Goal: Navigation & Orientation: Find specific page/section

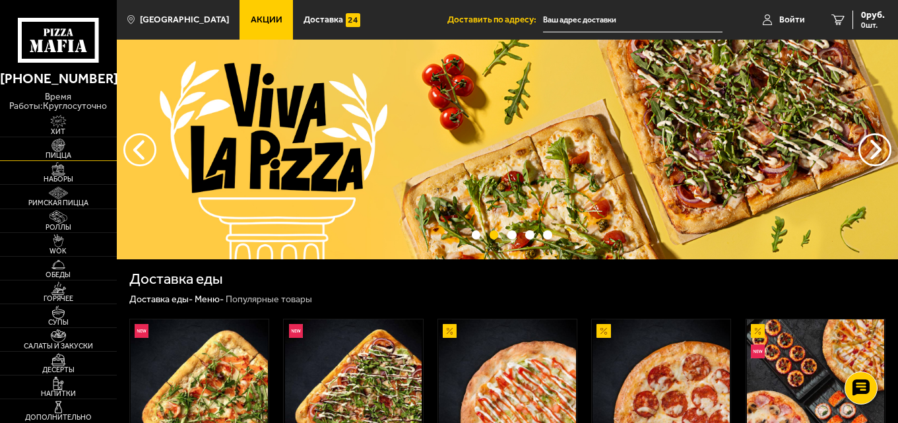
click at [75, 143] on img at bounding box center [58, 145] width 36 height 13
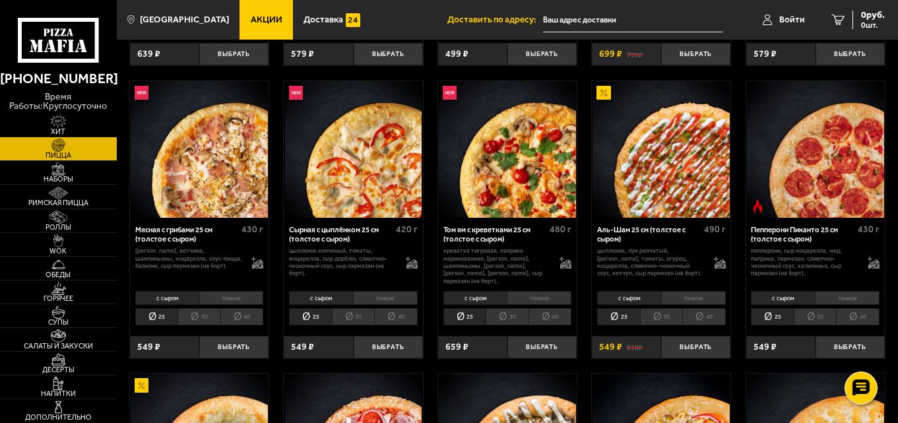
scroll to position [330, 0]
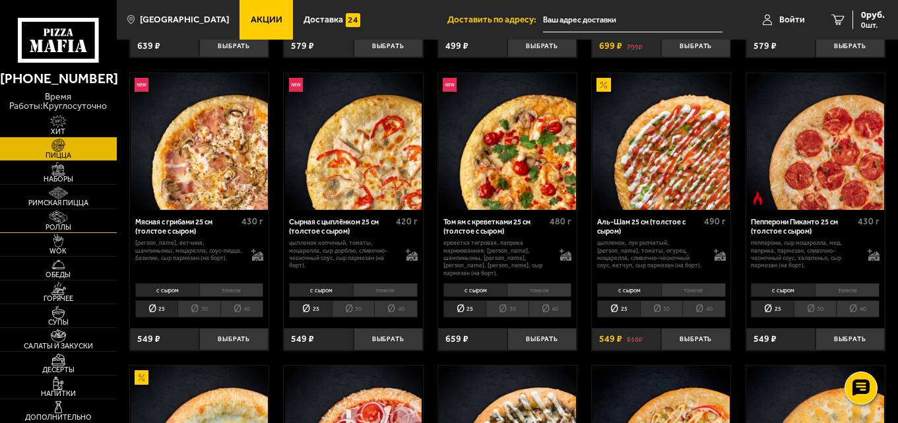
click at [94, 219] on link "Роллы" at bounding box center [58, 220] width 117 height 23
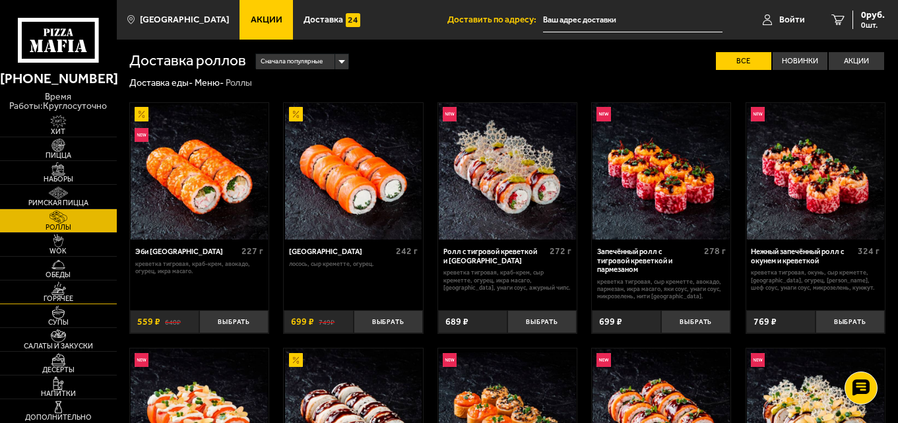
click at [90, 291] on link "Горячее" at bounding box center [58, 291] width 117 height 23
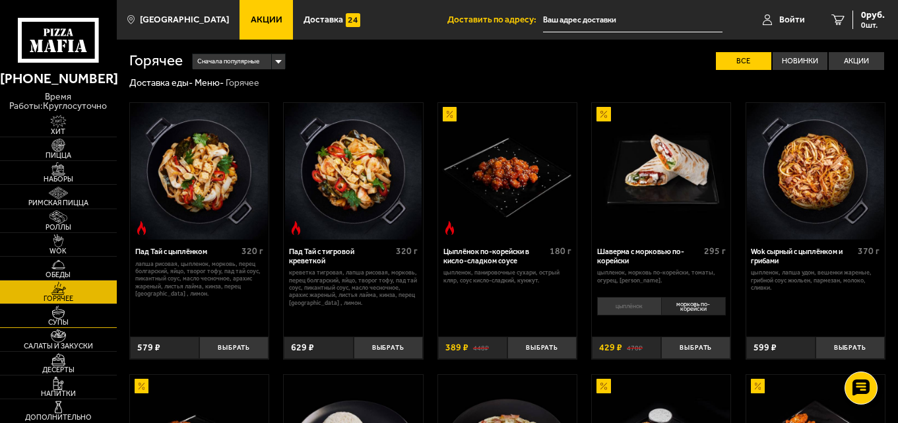
click at [98, 319] on span "Супы" at bounding box center [58, 322] width 117 height 7
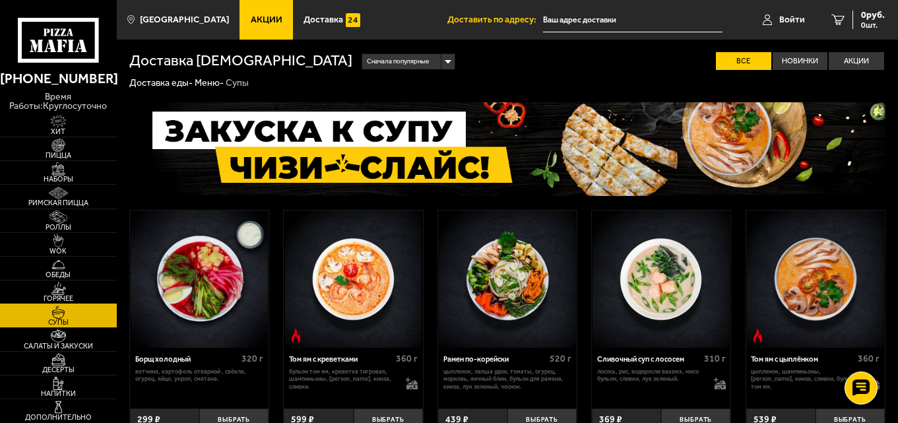
click at [95, 290] on link "Горячее" at bounding box center [58, 291] width 117 height 23
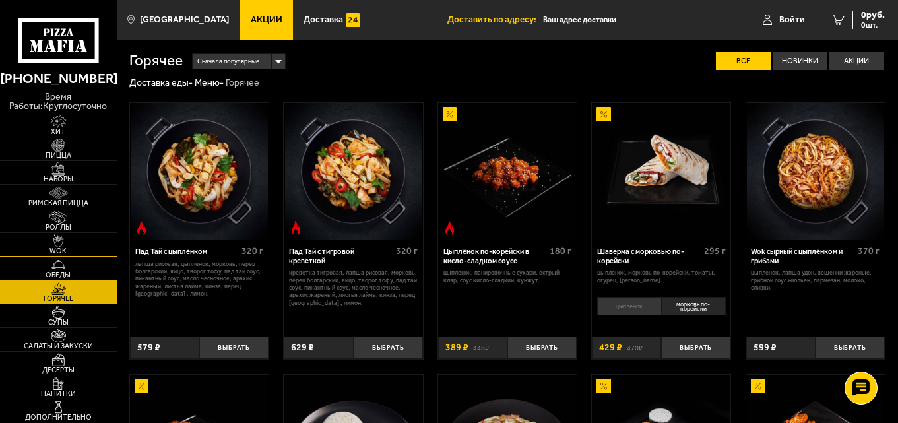
click at [93, 237] on link "WOK" at bounding box center [58, 244] width 117 height 23
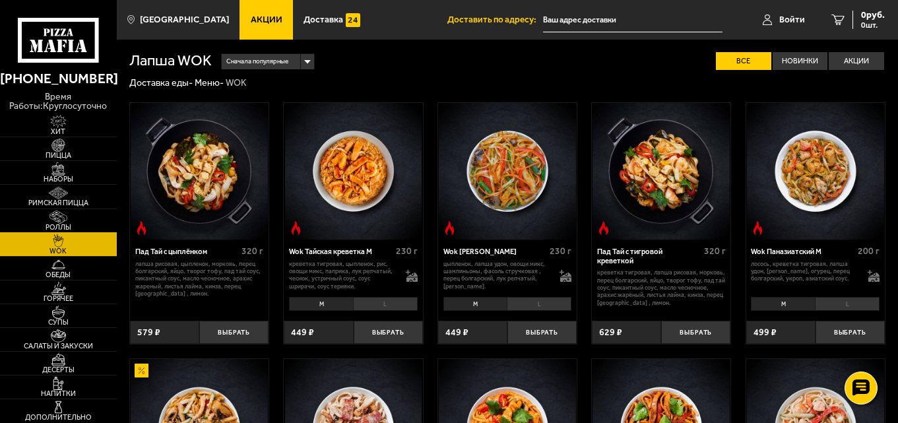
click at [93, 218] on link "Роллы" at bounding box center [58, 220] width 117 height 23
